Goal: Task Accomplishment & Management: Complete application form

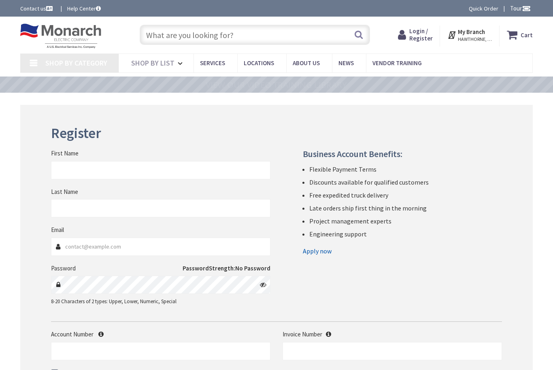
type input "[GEOGRAPHIC_DATA], [GEOGRAPHIC_DATA]"
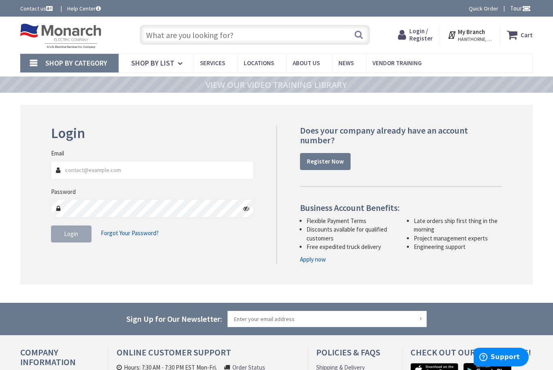
click at [87, 175] on input "Email" at bounding box center [152, 170] width 202 height 18
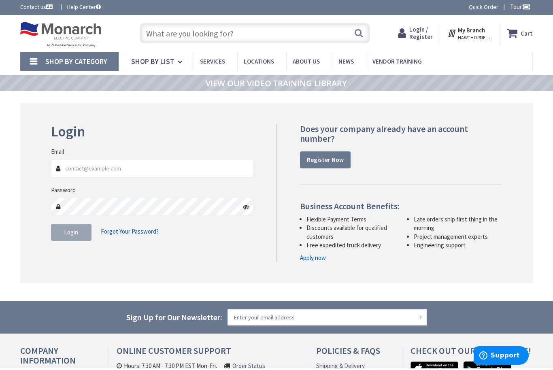
click at [307, 157] on strong "Register Now" at bounding box center [325, 161] width 37 height 8
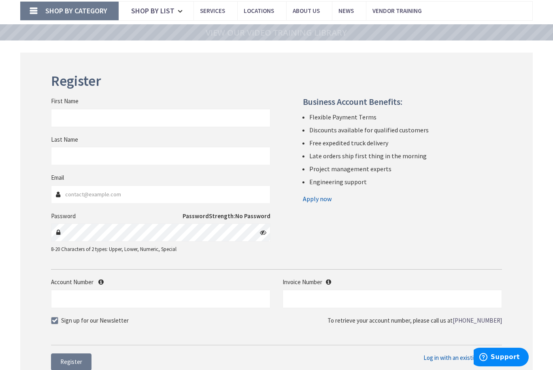
scroll to position [59, 0]
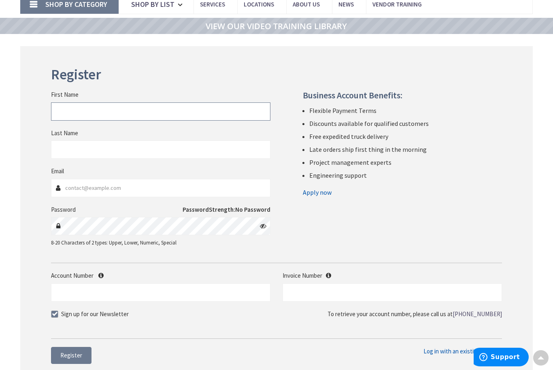
click at [71, 117] on input "First Name" at bounding box center [160, 111] width 219 height 18
type input "[PERSON_NAME]"
click at [81, 188] on input "Email" at bounding box center [160, 188] width 219 height 18
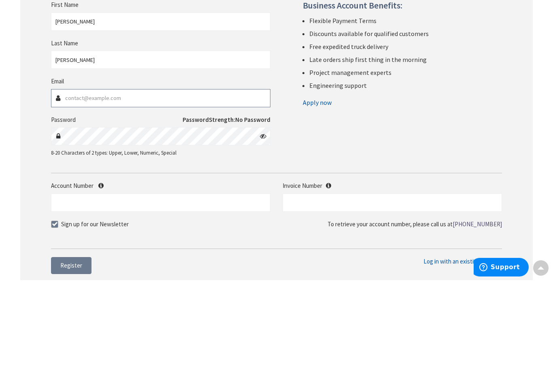
type input "[PERSON_NAME][EMAIL_ADDRESS][DOMAIN_NAME]"
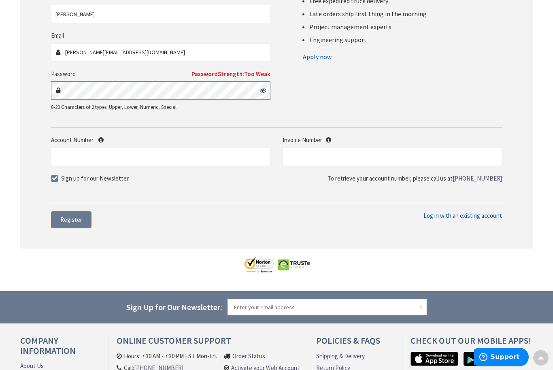
scroll to position [194, 0]
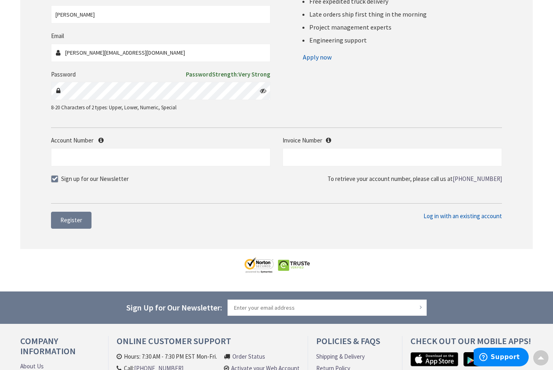
click at [51, 180] on label "Sign up for our Newsletter" at bounding box center [90, 178] width 78 height 8
click at [53, 180] on input "Sign up for our Newsletter" at bounding box center [55, 178] width 5 height 5
checkbox input "false"
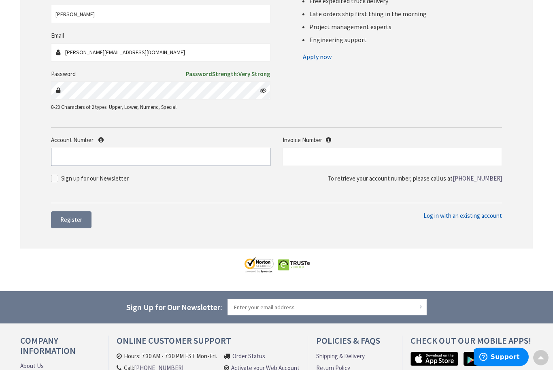
click at [66, 160] on input "Account Number" at bounding box center [160, 157] width 219 height 18
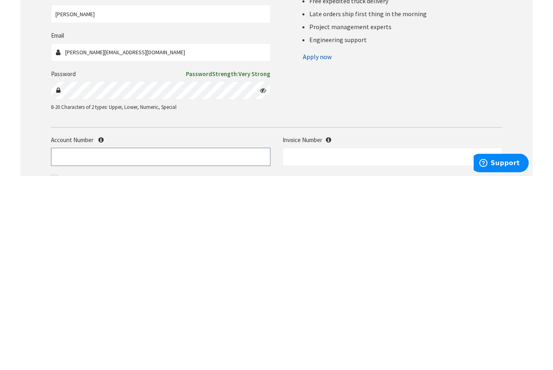
scroll to position [50, 0]
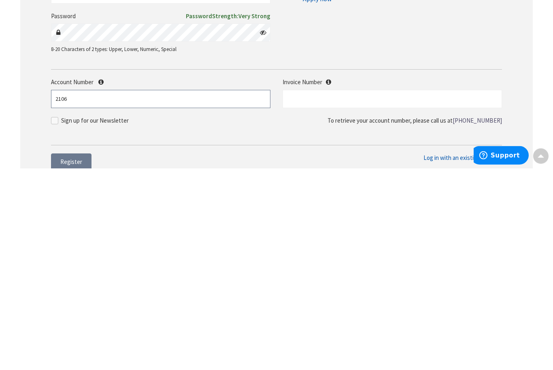
type input "2106"
click at [61, 360] on span "Register" at bounding box center [71, 364] width 22 height 8
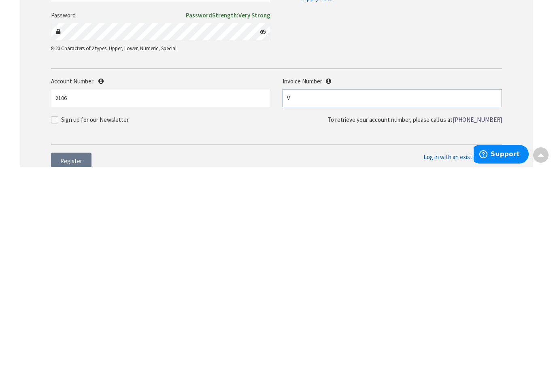
type input "V"
click at [311, 280] on div "Account Number 2106 Invoice Number V" at bounding box center [276, 299] width 463 height 38
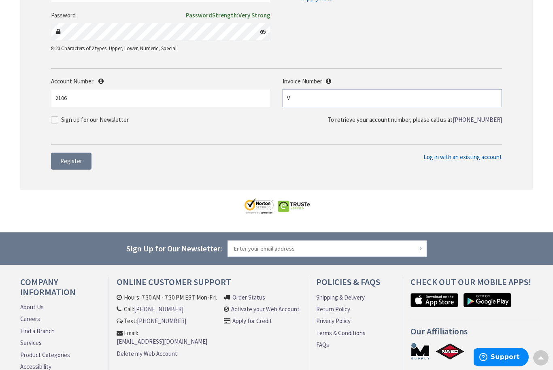
click at [303, 98] on input "V" at bounding box center [391, 98] width 219 height 18
click at [308, 95] on input "text" at bounding box center [391, 98] width 219 height 18
paste input "S100944013.001"
click at [61, 158] on span "Register" at bounding box center [71, 161] width 22 height 8
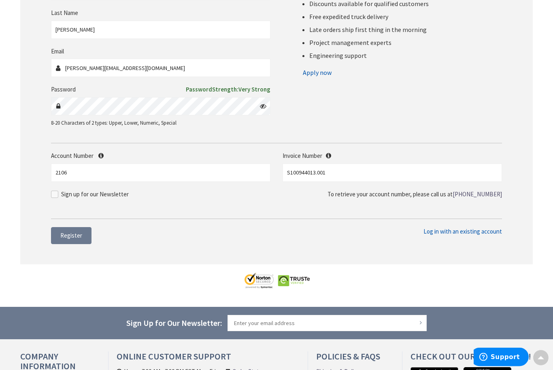
scroll to position [197, 0]
click at [70, 232] on span "Register" at bounding box center [71, 235] width 22 height 8
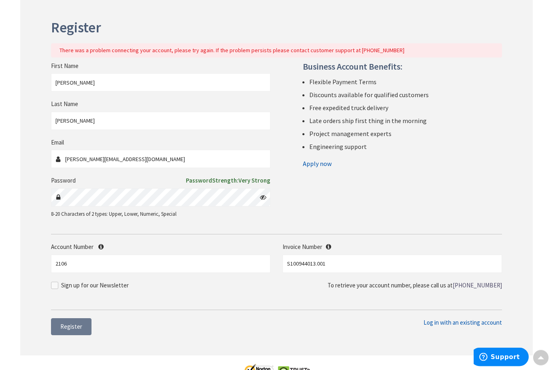
scroll to position [106, 0]
click at [324, 242] on label "Invoice Number" at bounding box center [391, 246] width 219 height 8
click at [327, 250] on div "Invoice Number S100944013.001" at bounding box center [391, 257] width 231 height 30
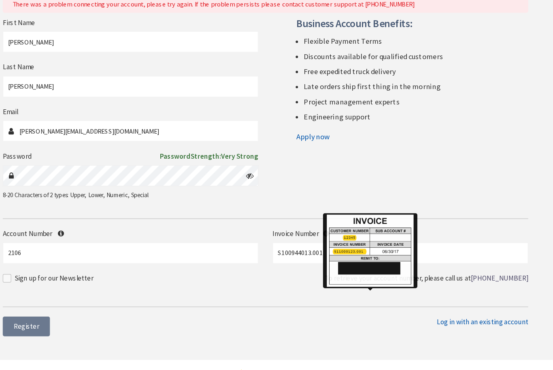
scroll to position [132, 0]
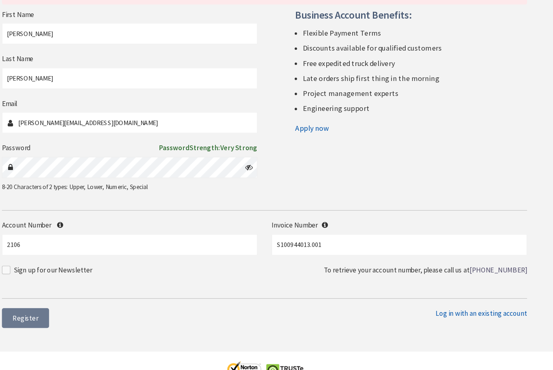
click at [413, 174] on form "First Name [PERSON_NAME] Last Name [PERSON_NAME] Email [PERSON_NAME][EMAIL_ADDR…" at bounding box center [276, 160] width 451 height 248
click at [282, 229] on input "S100944013.001" at bounding box center [391, 238] width 219 height 18
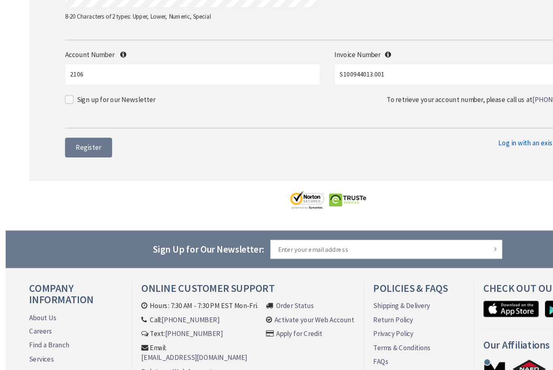
scroll to position [278, 0]
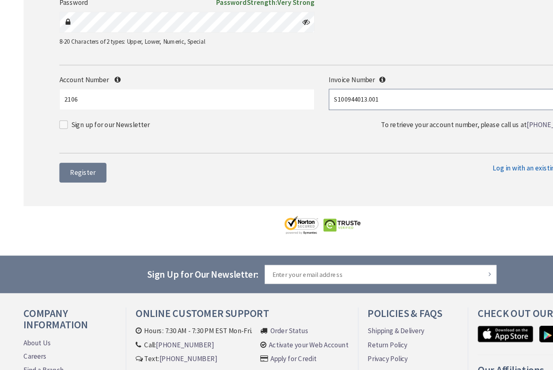
type input "S100944013.001"
click at [67, 151] on span "Register" at bounding box center [71, 155] width 22 height 8
click at [54, 84] on input "2106" at bounding box center [160, 92] width 219 height 18
click at [64, 146] on button "Register" at bounding box center [71, 154] width 40 height 17
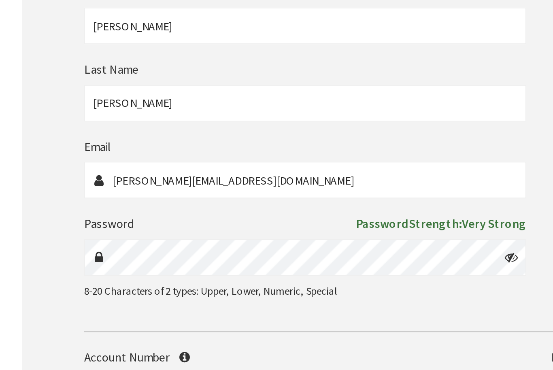
scroll to position [175, 0]
